Goal: Task Accomplishment & Management: Use online tool/utility

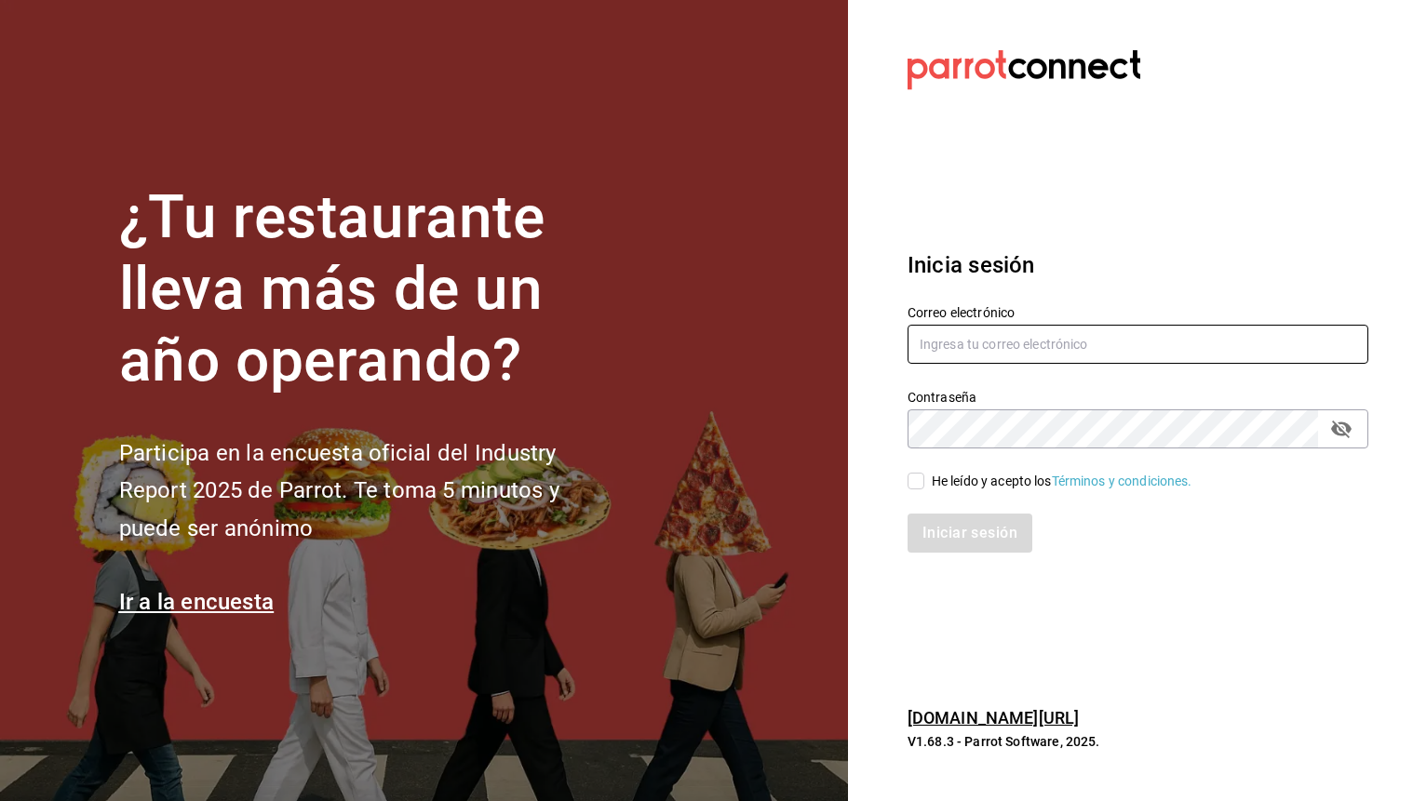
type input "[EMAIL_ADDRESS][DOMAIN_NAME]"
click at [910, 482] on input "He leído y acepto los Términos y condiciones." at bounding box center [915, 481] width 17 height 17
checkbox input "true"
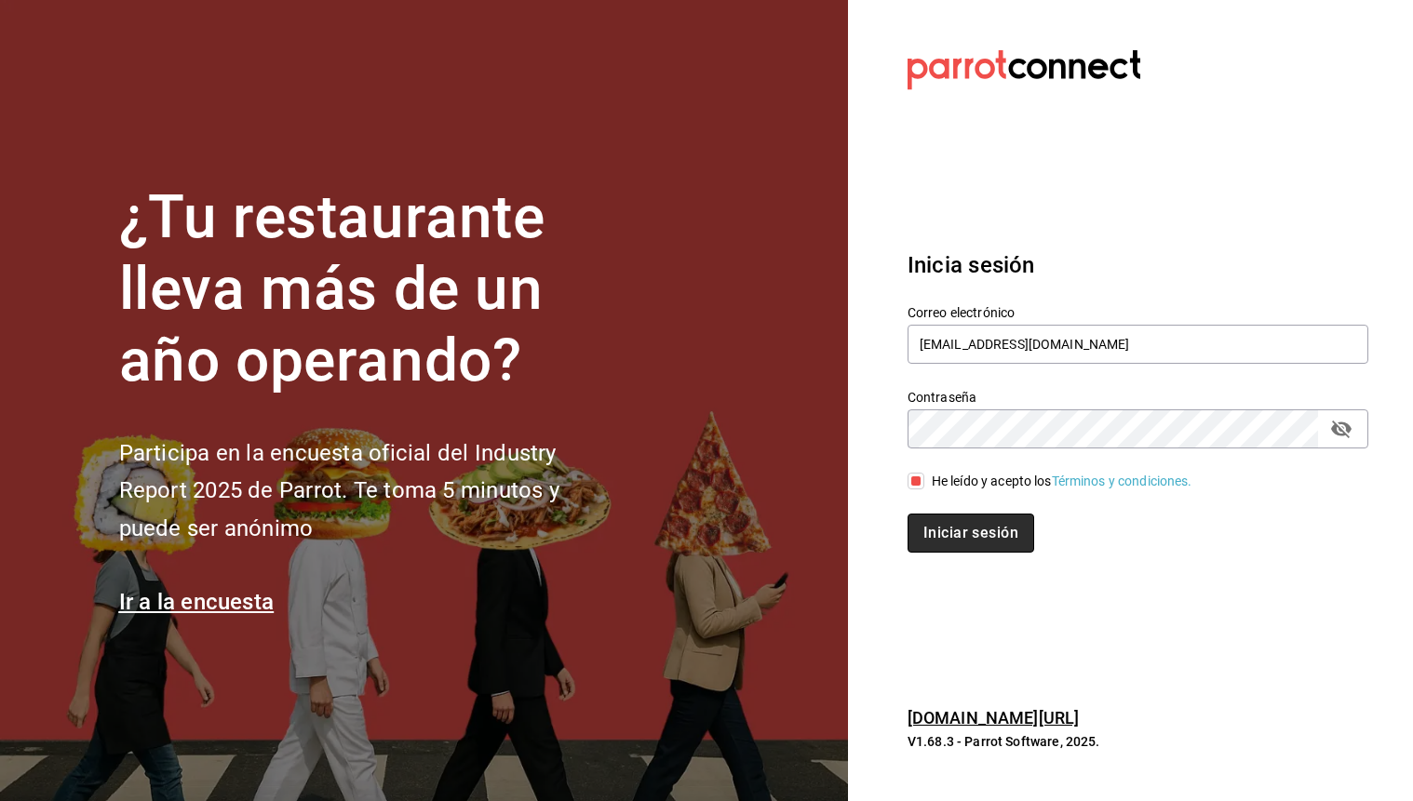
click at [999, 540] on button "Iniciar sesión" at bounding box center [970, 533] width 127 height 39
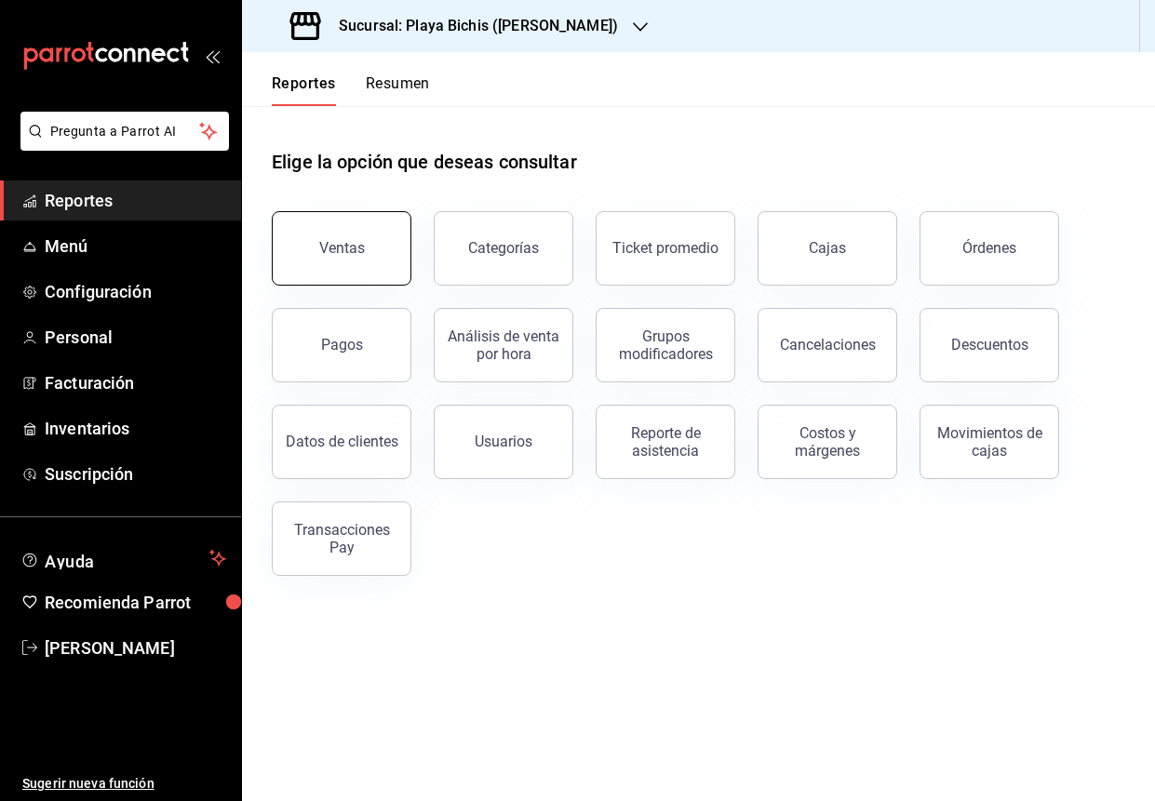
click at [327, 257] on button "Ventas" at bounding box center [342, 248] width 140 height 74
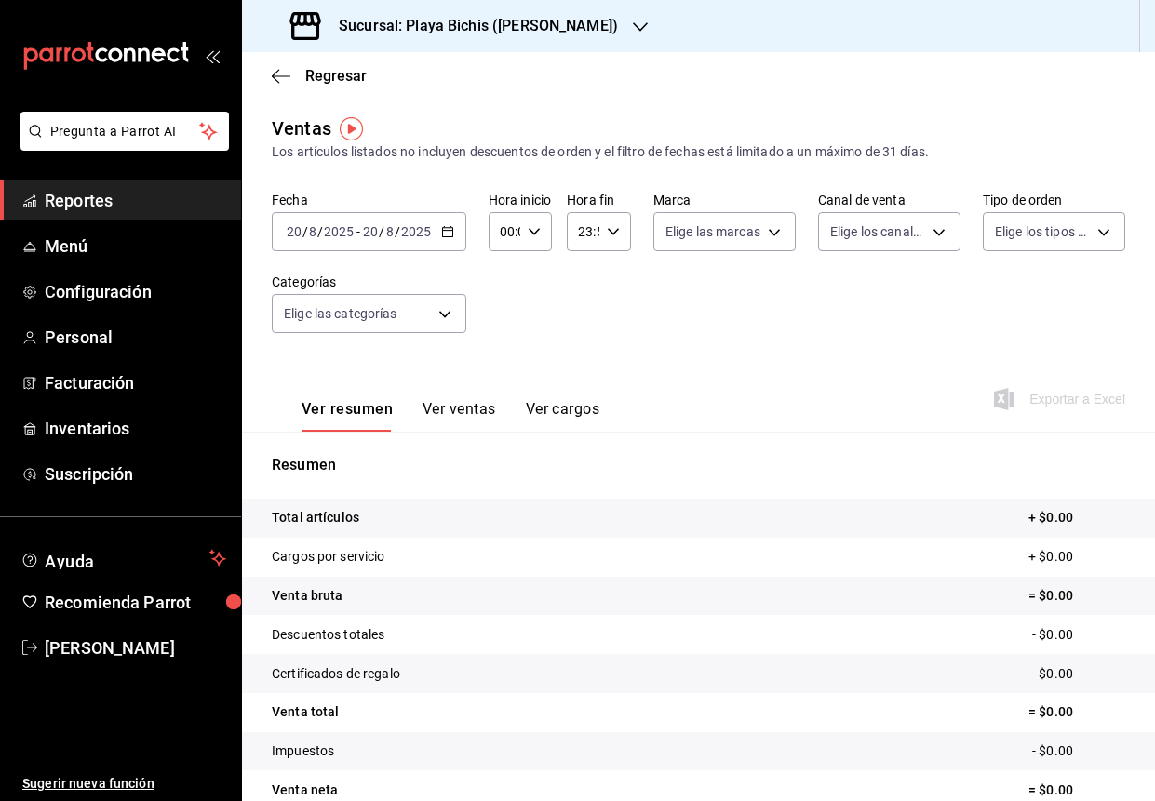
click at [441, 233] on icon "button" at bounding box center [447, 231] width 13 height 13
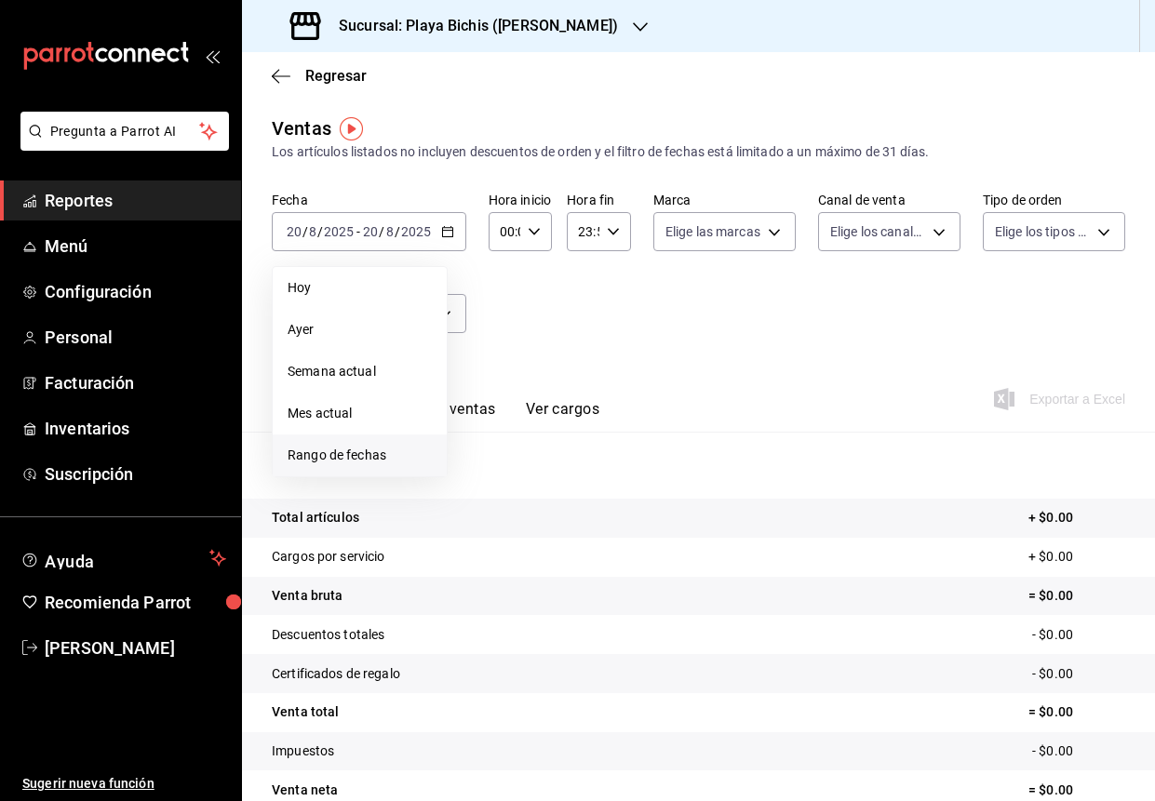
click at [335, 446] on span "Rango de fechas" at bounding box center [360, 456] width 144 height 20
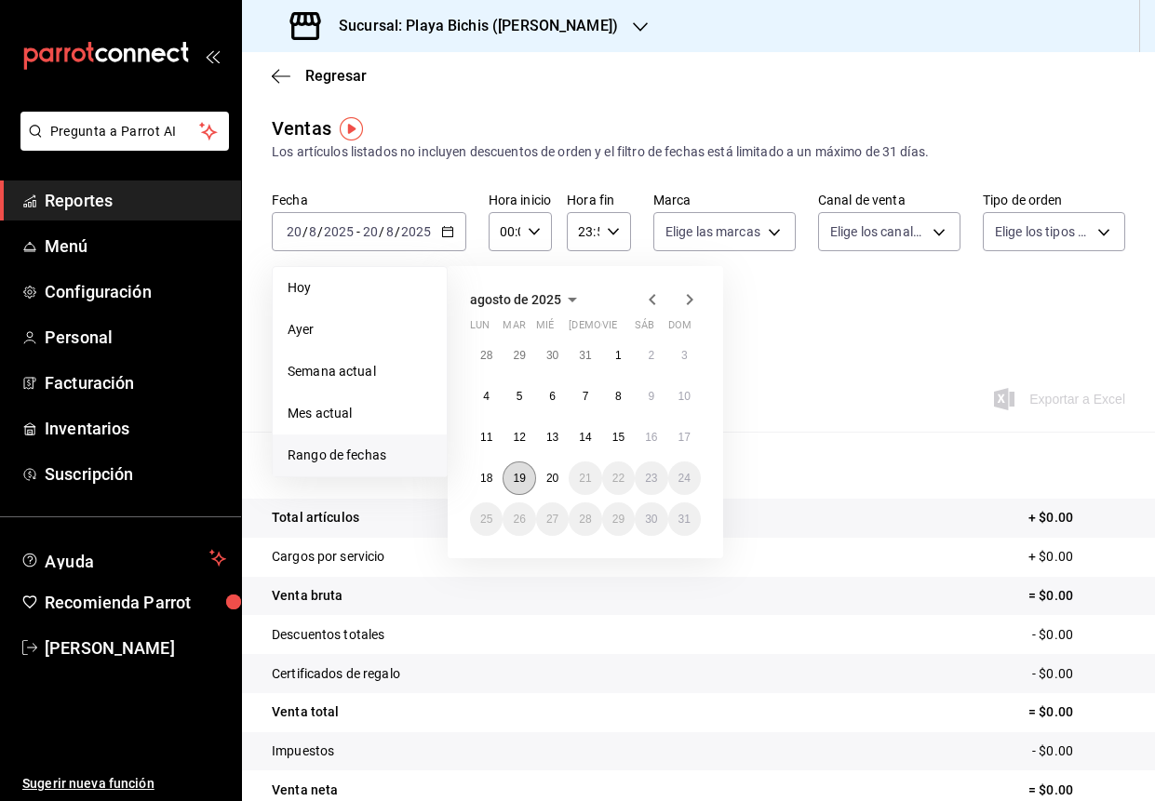
click at [530, 477] on button "19" at bounding box center [519, 479] width 33 height 34
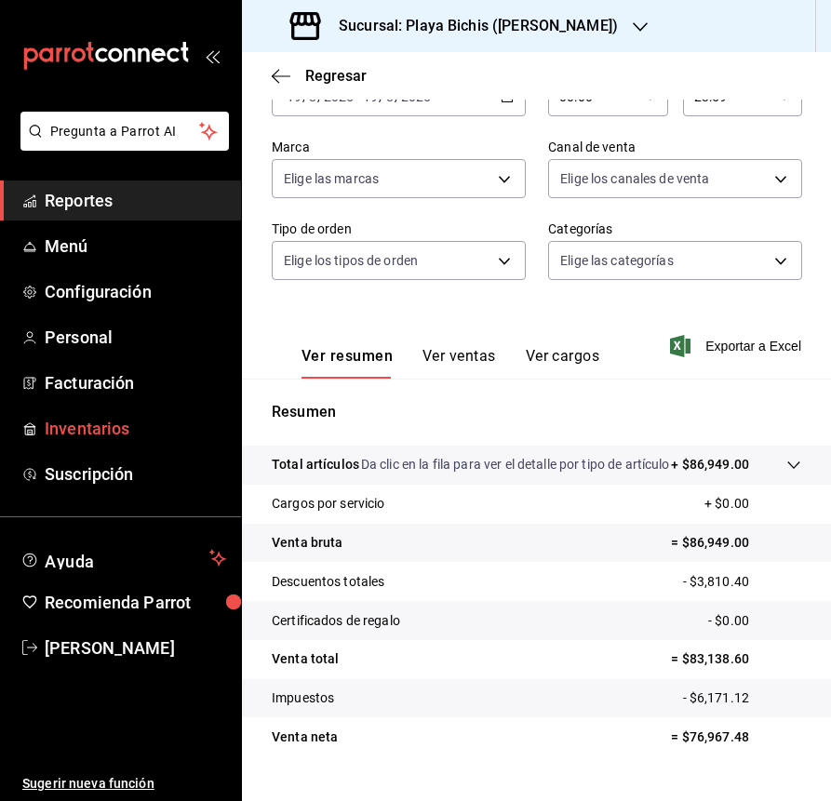
scroll to position [197, 0]
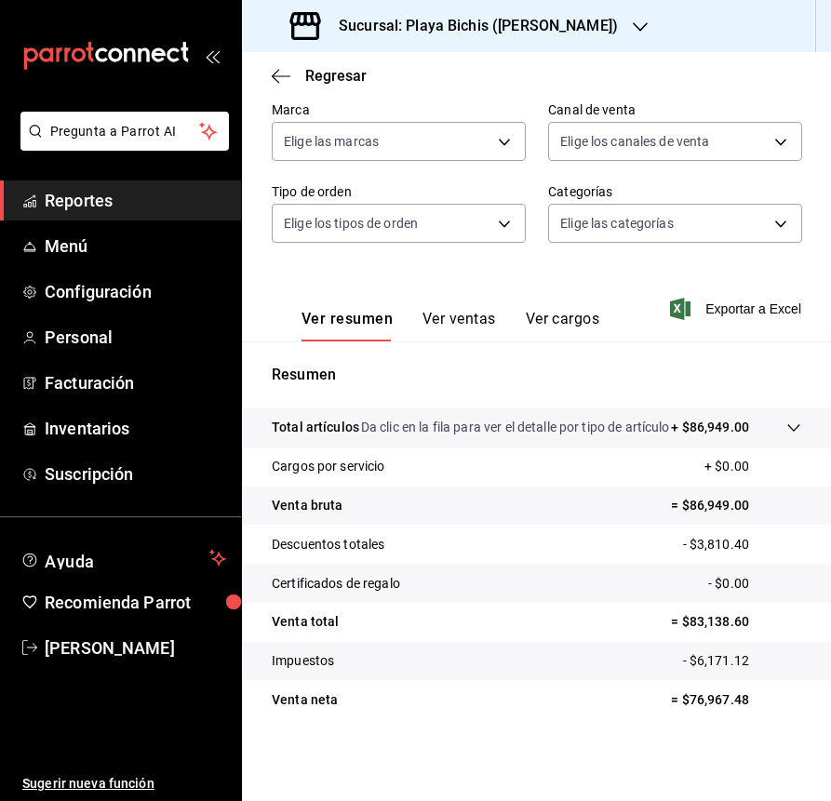
click at [606, 27] on div "Sucursal: Playa Bichis ([PERSON_NAME])" at bounding box center [456, 26] width 398 height 52
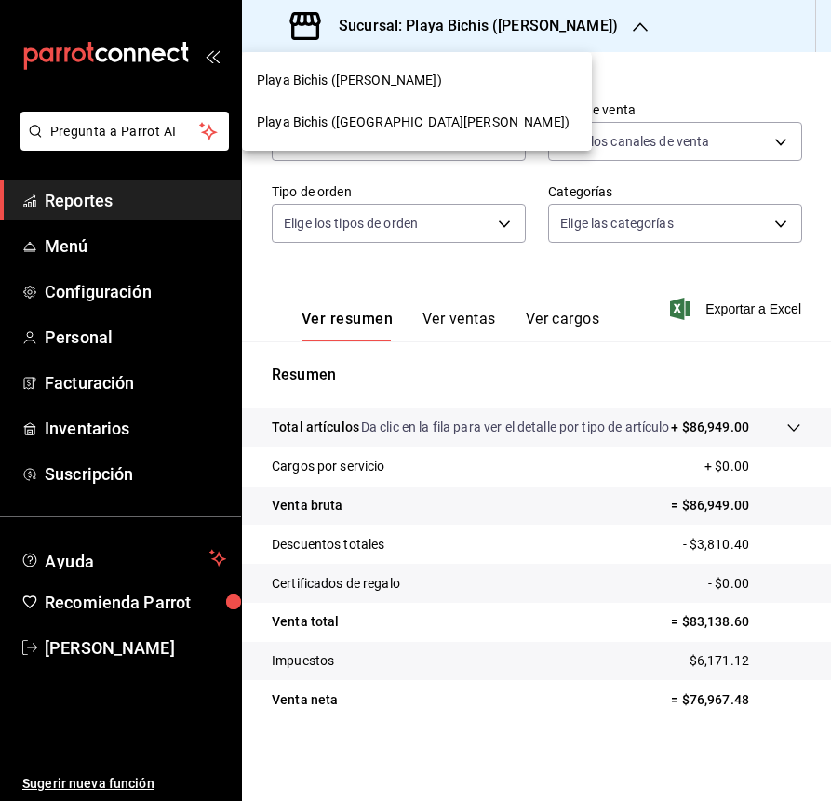
click at [606, 27] on div at bounding box center [415, 400] width 831 height 801
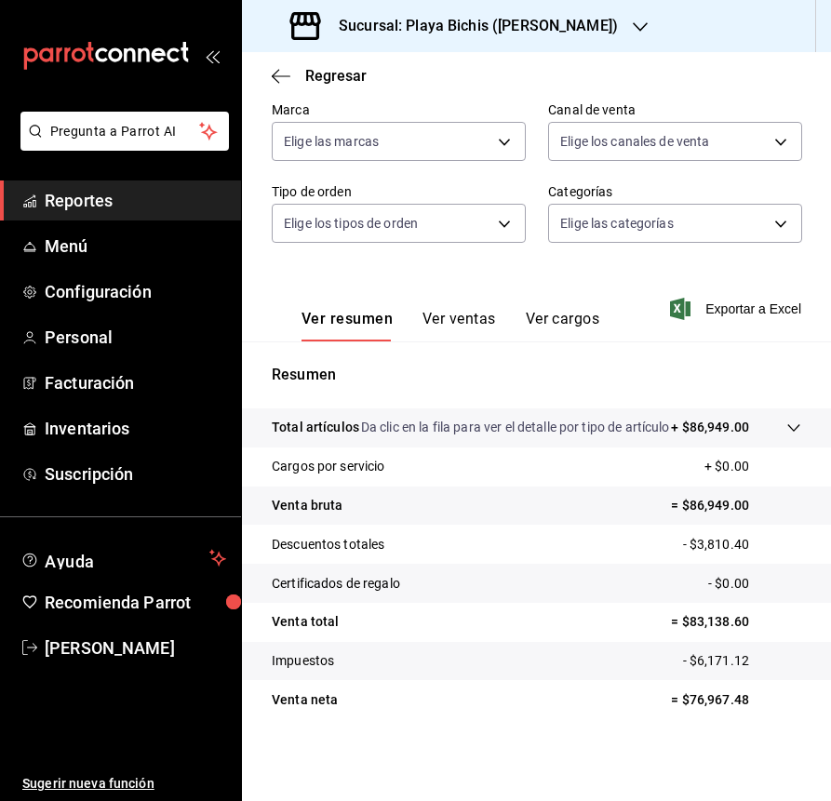
click at [633, 26] on icon "button" at bounding box center [640, 27] width 15 height 15
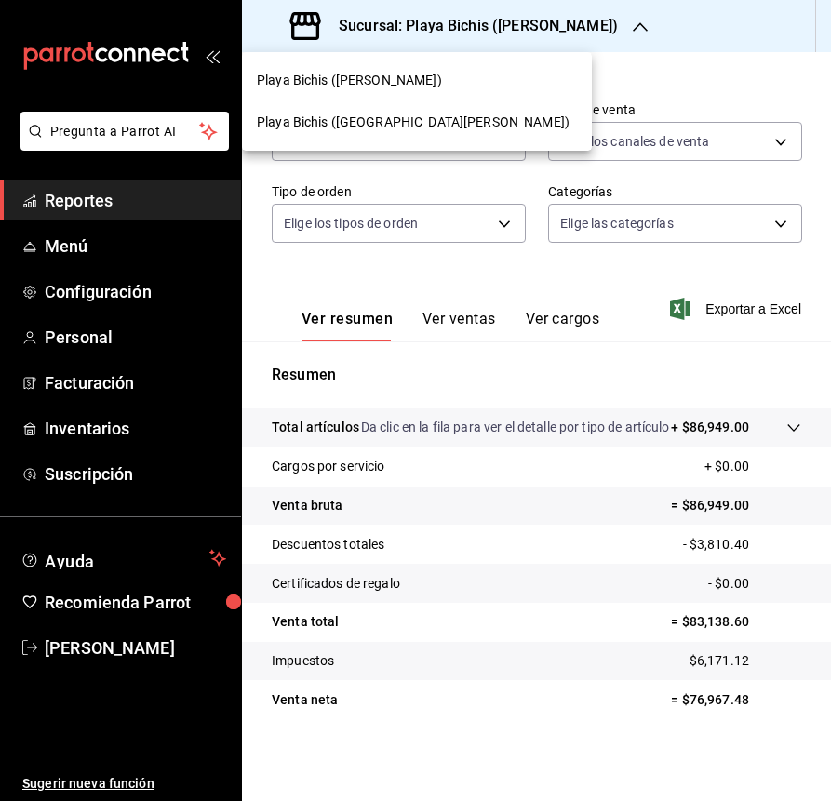
click at [407, 119] on span "Playa Bichis ([GEOGRAPHIC_DATA][PERSON_NAME])" at bounding box center [413, 123] width 313 height 20
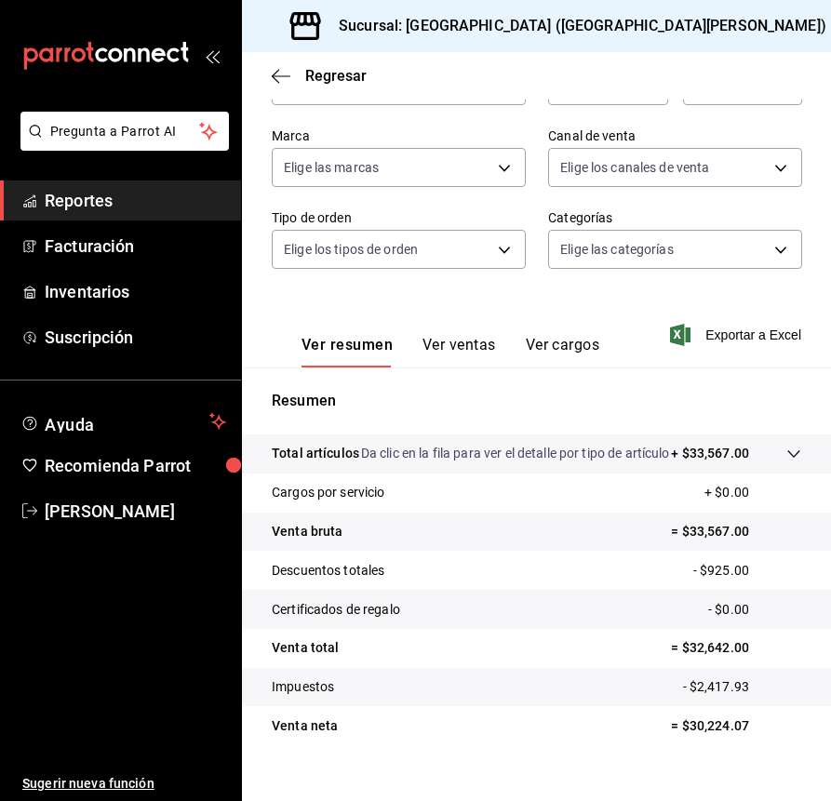
scroll to position [211, 0]
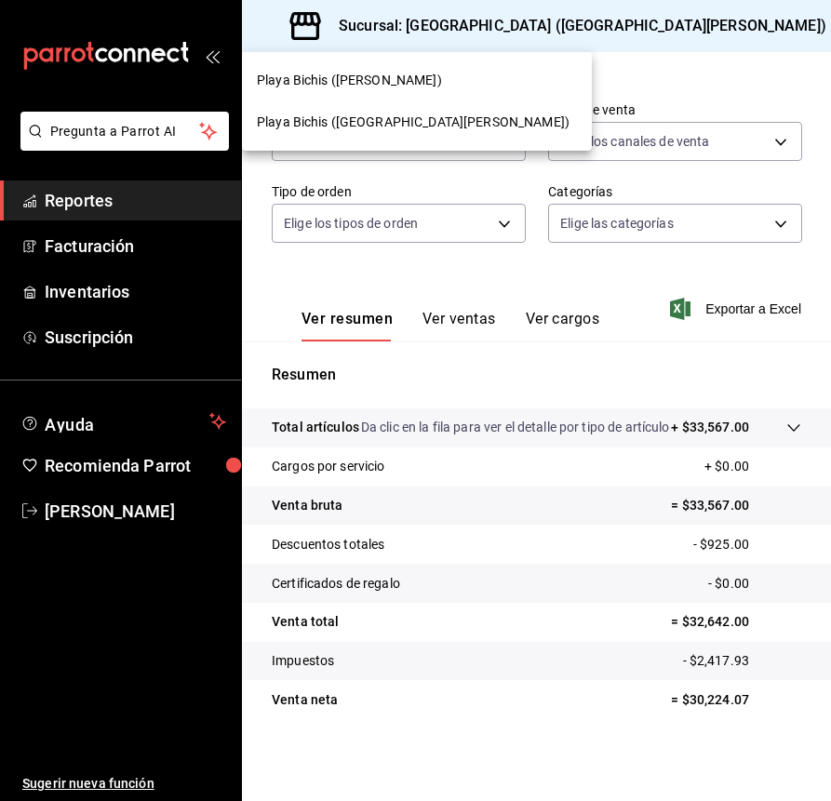
drag, startPoint x: 658, startPoint y: 68, endPoint x: 536, endPoint y: 75, distance: 122.1
click at [655, 68] on div at bounding box center [415, 400] width 831 height 801
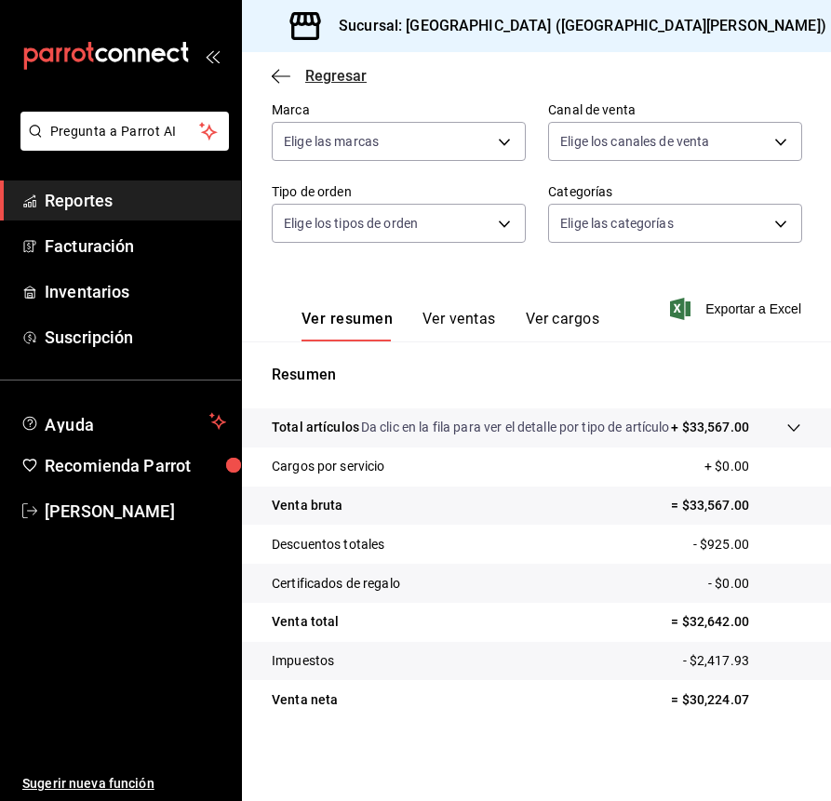
click at [283, 75] on icon "button" at bounding box center [281, 75] width 19 height 1
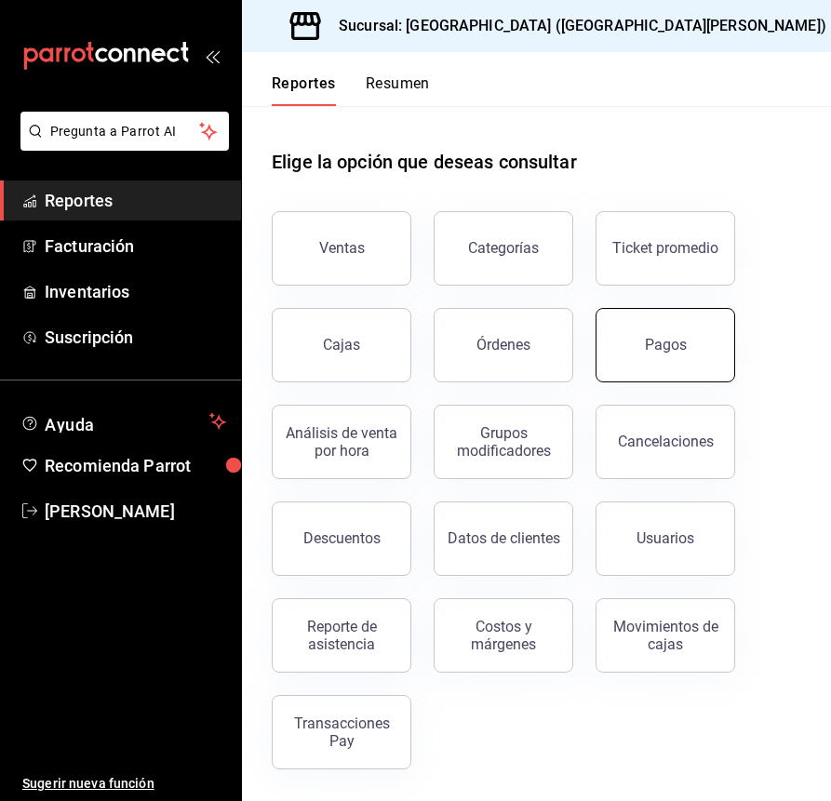
click at [684, 339] on button "Pagos" at bounding box center [666, 345] width 140 height 74
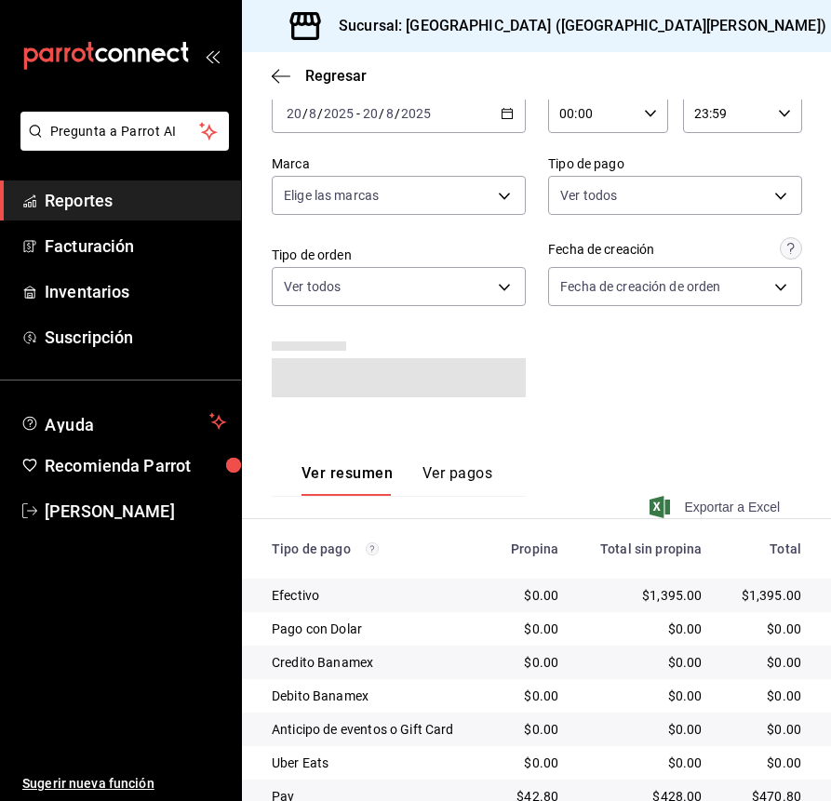
scroll to position [114, 0]
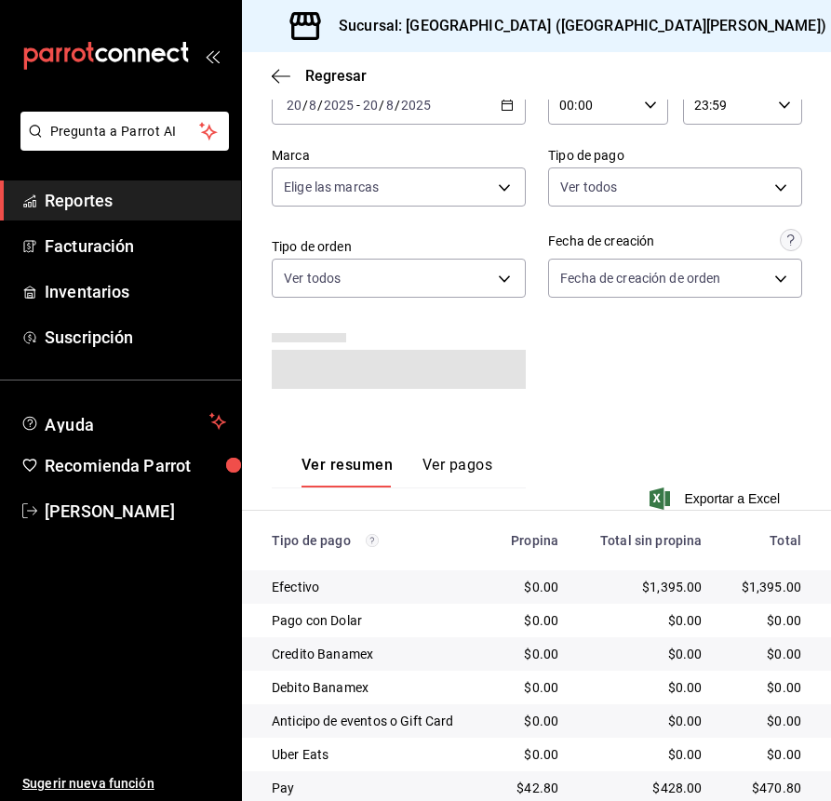
click at [501, 111] on icon "button" at bounding box center [507, 105] width 13 height 13
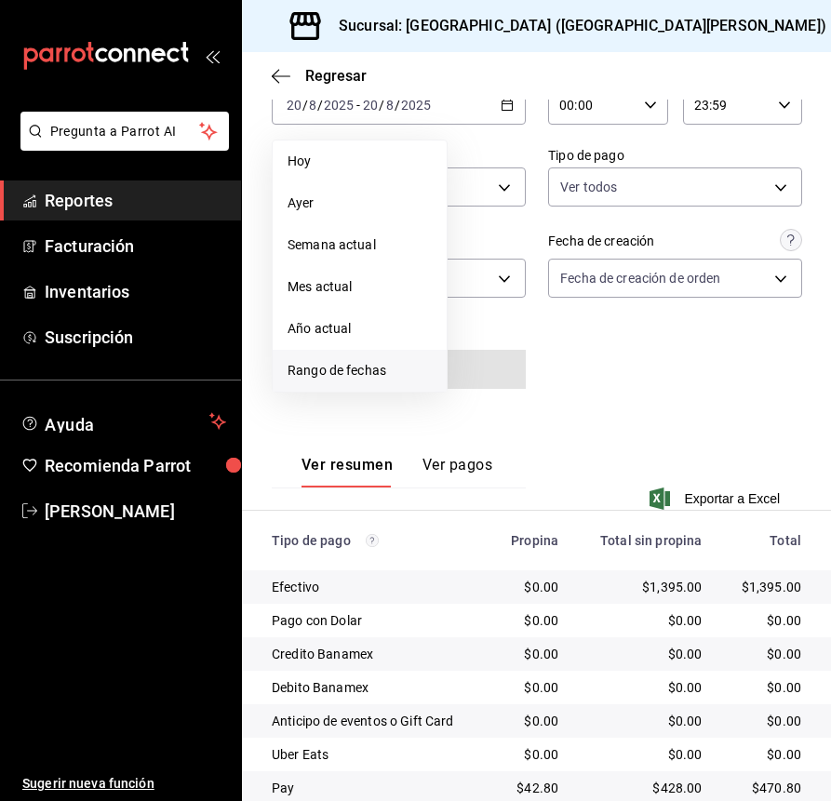
click at [347, 366] on span "Rango de fechas" at bounding box center [360, 371] width 144 height 20
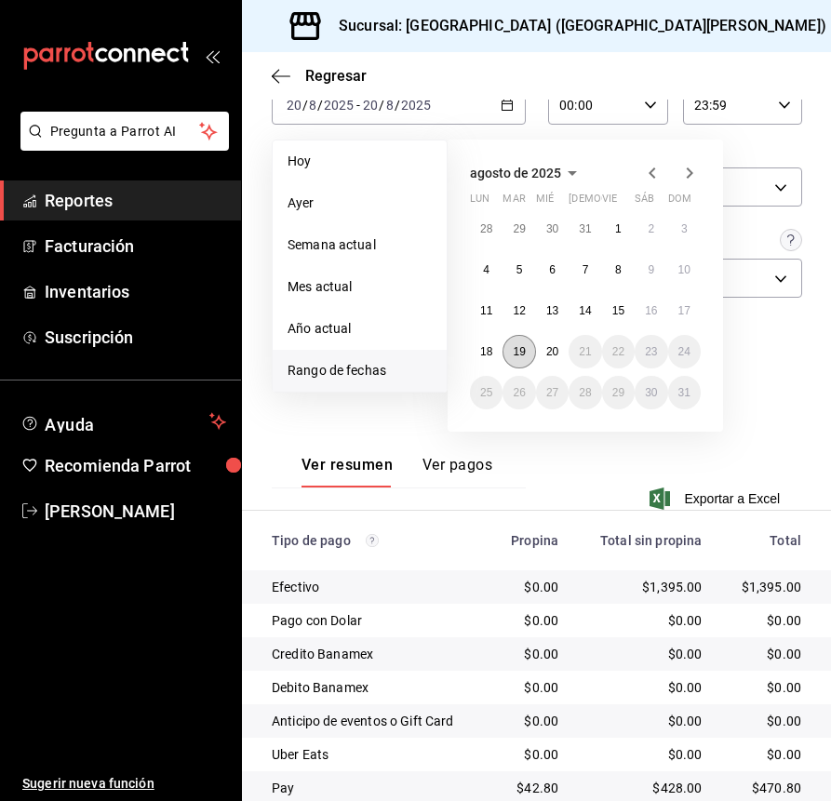
click at [516, 345] on abbr "19" at bounding box center [519, 351] width 12 height 13
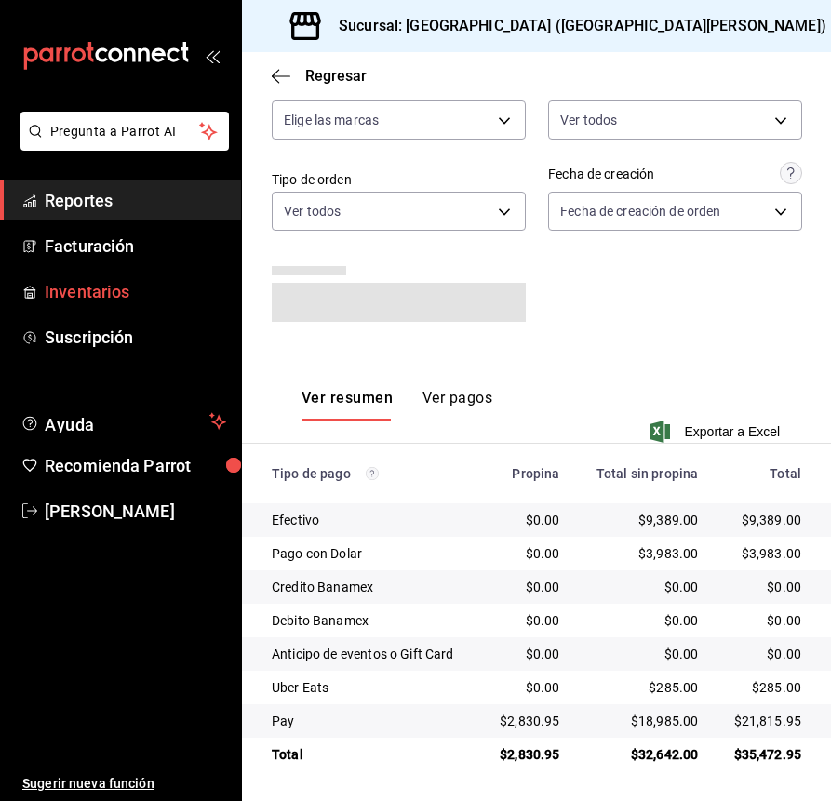
scroll to position [172, 0]
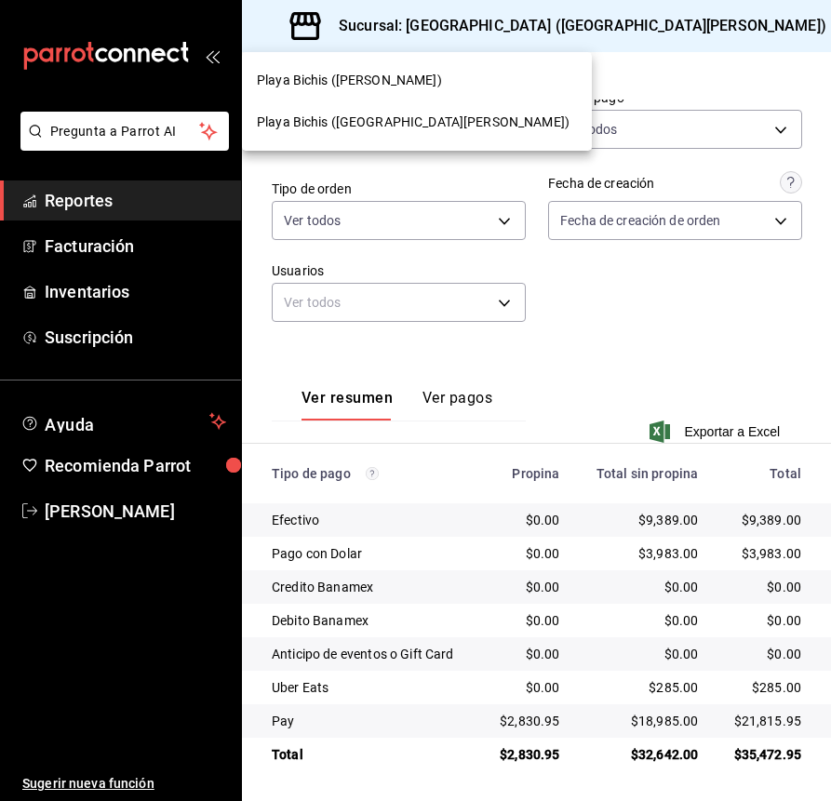
click at [606, 20] on div at bounding box center [415, 400] width 831 height 801
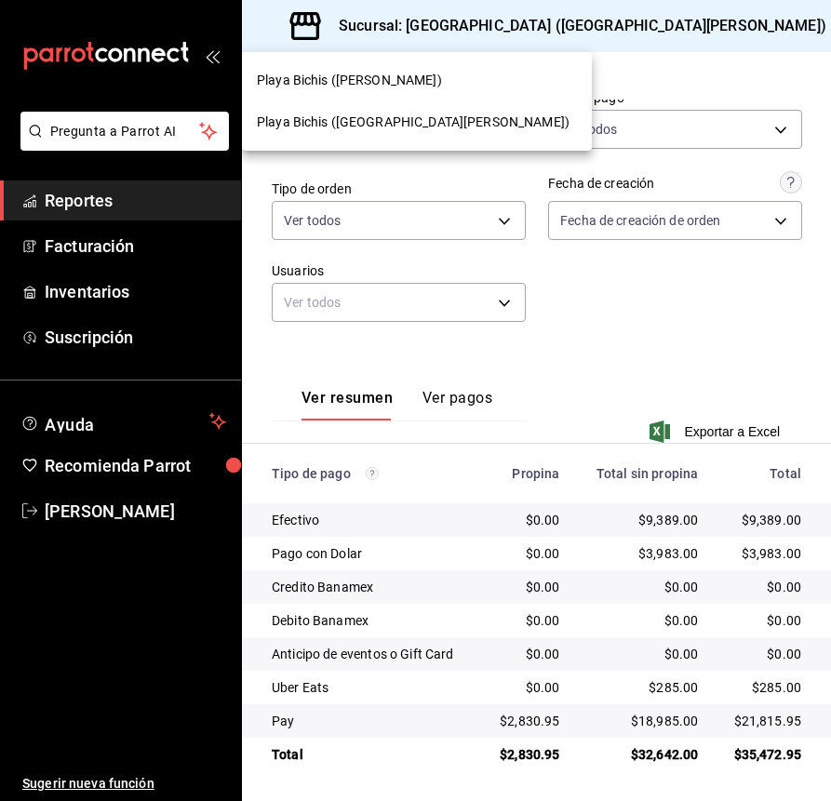
click at [381, 73] on span "Playa Bichis ([PERSON_NAME])" at bounding box center [349, 81] width 185 height 20
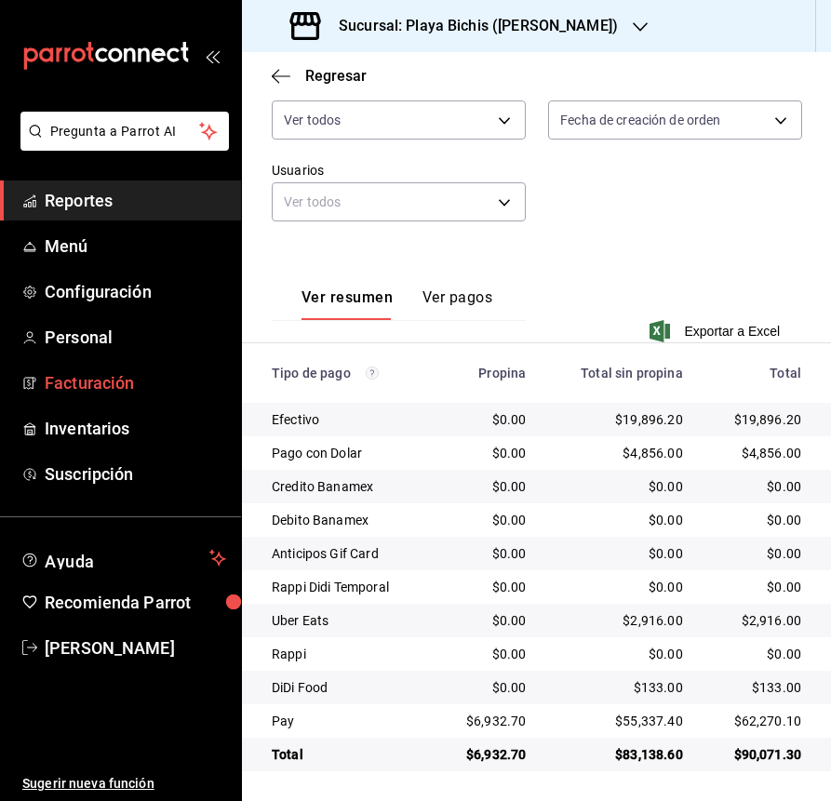
scroll to position [273, 0]
